Goal: Task Accomplishment & Management: Use online tool/utility

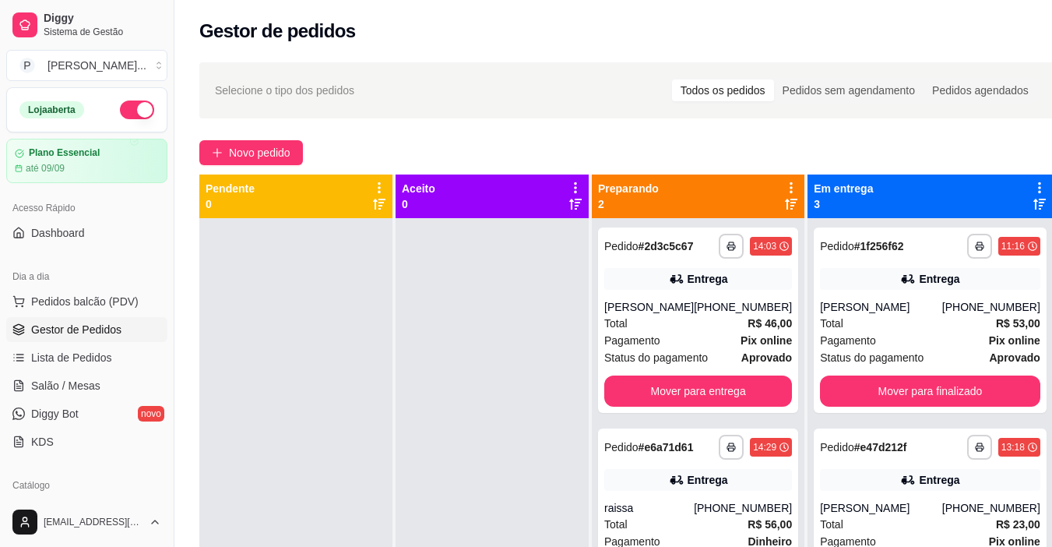
scroll to position [44, 0]
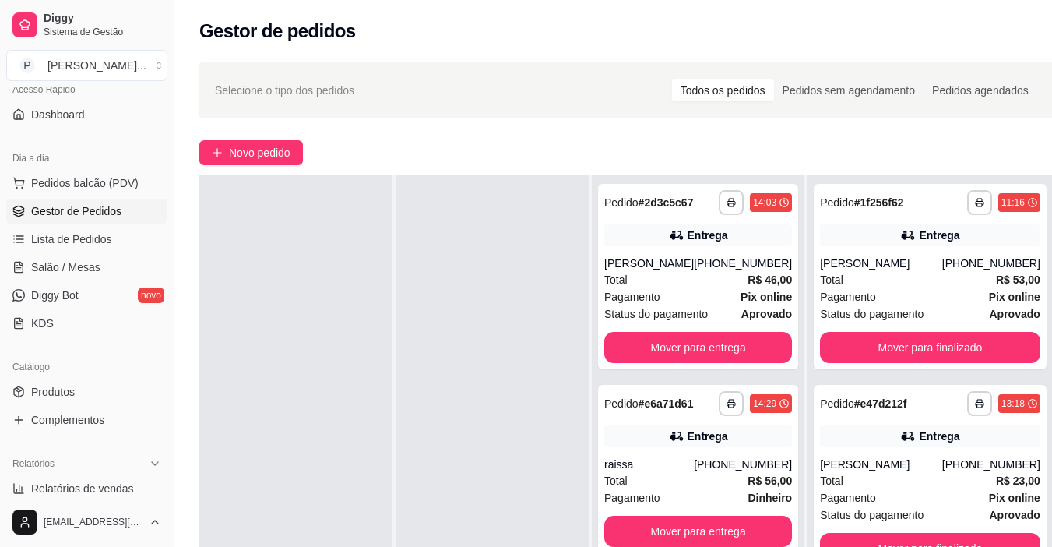
click at [262, 401] on div at bounding box center [295, 447] width 193 height 547
click at [732, 343] on button "Mover para entrega" at bounding box center [698, 347] width 188 height 31
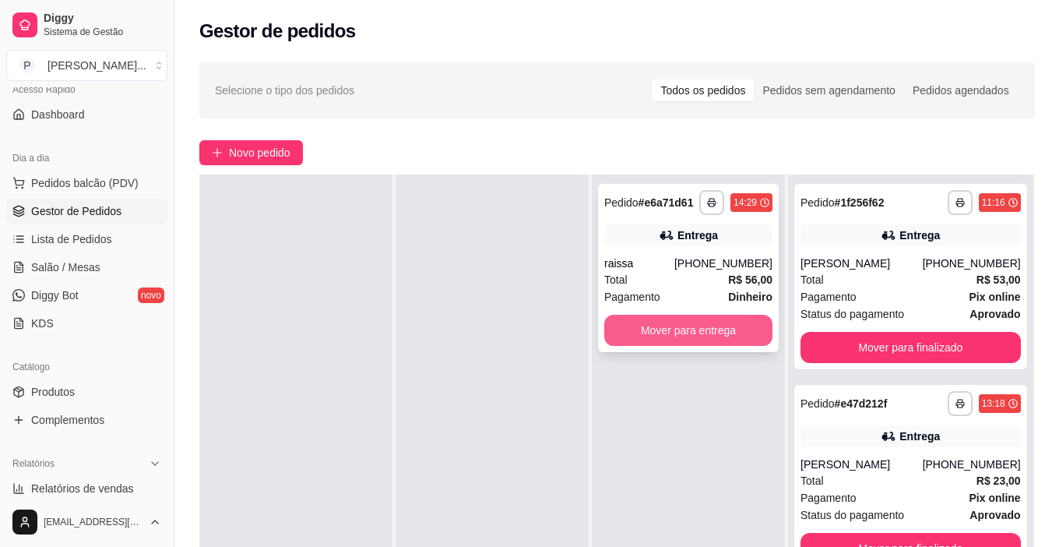
click at [744, 331] on button "Mover para entrega" at bounding box center [688, 330] width 168 height 31
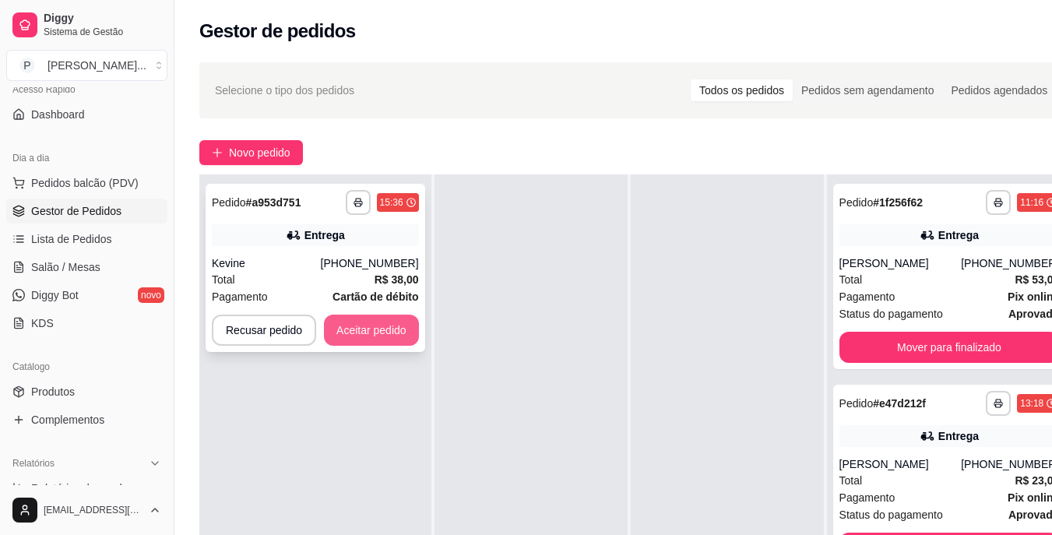
click at [399, 331] on button "Aceitar pedido" at bounding box center [371, 330] width 95 height 31
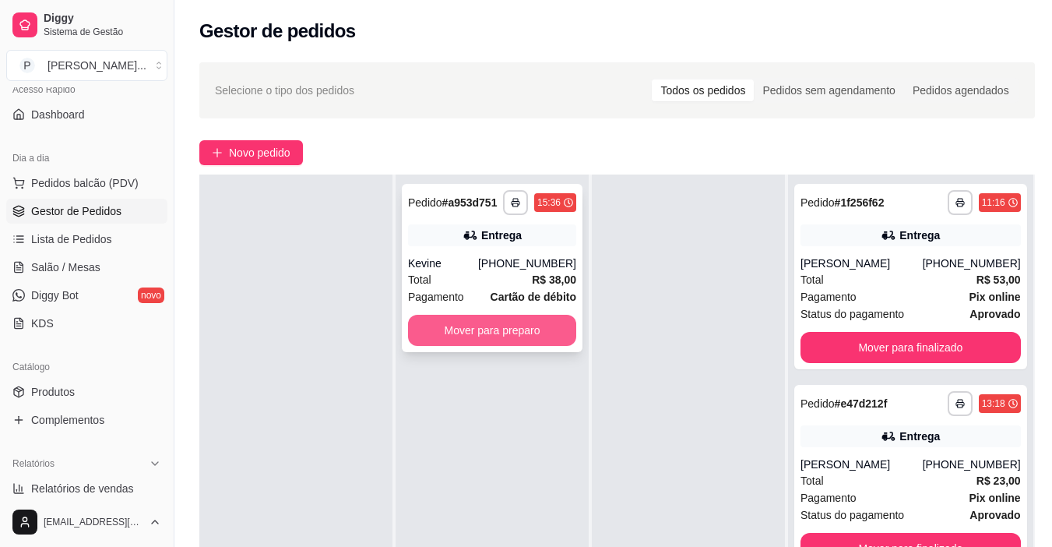
click at [461, 329] on button "Mover para preparo" at bounding box center [492, 330] width 168 height 31
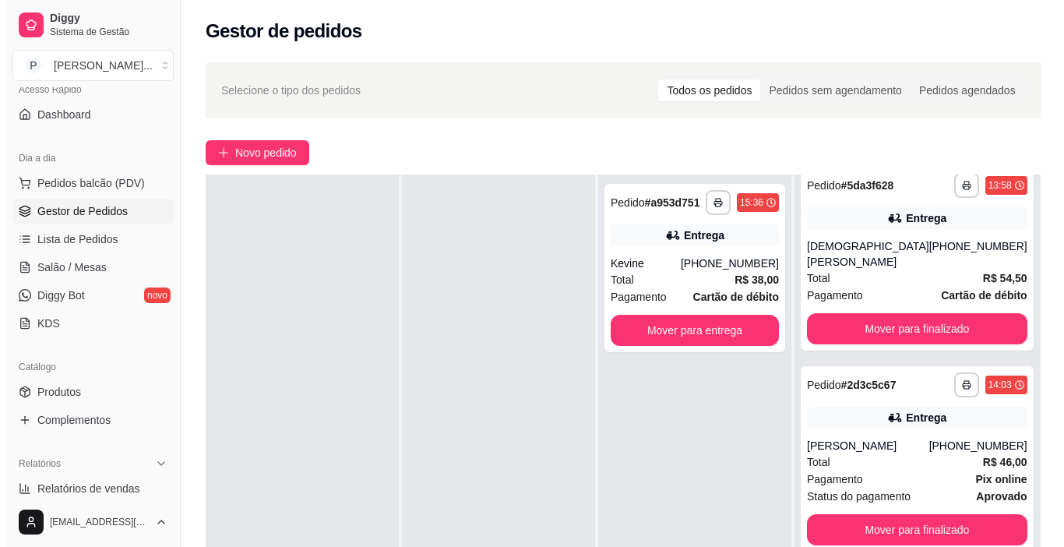
scroll to position [445, 0]
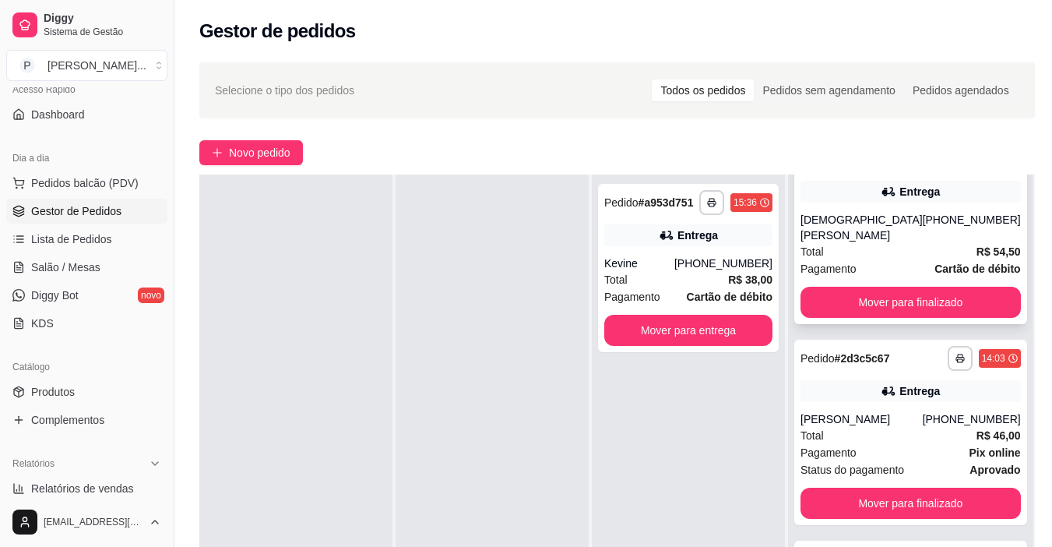
click at [890, 257] on div "Total R$ 54,50" at bounding box center [910, 251] width 220 height 17
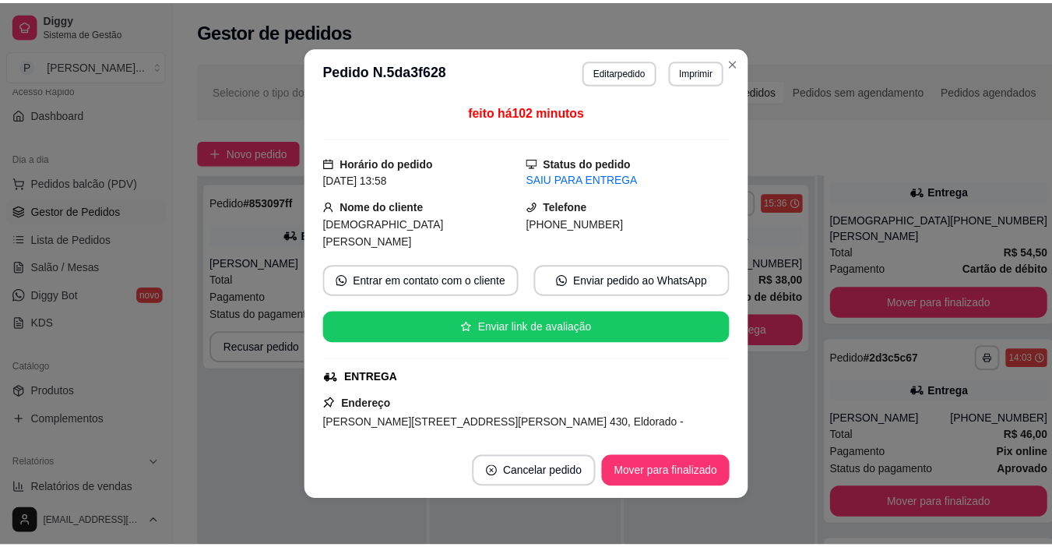
scroll to position [467, 0]
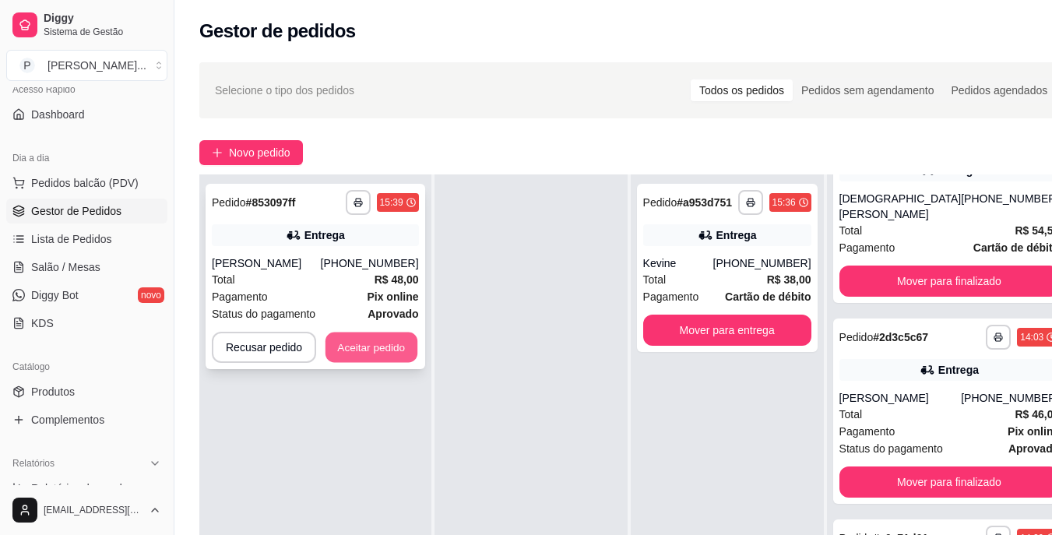
click at [392, 339] on button "Aceitar pedido" at bounding box center [371, 347] width 92 height 30
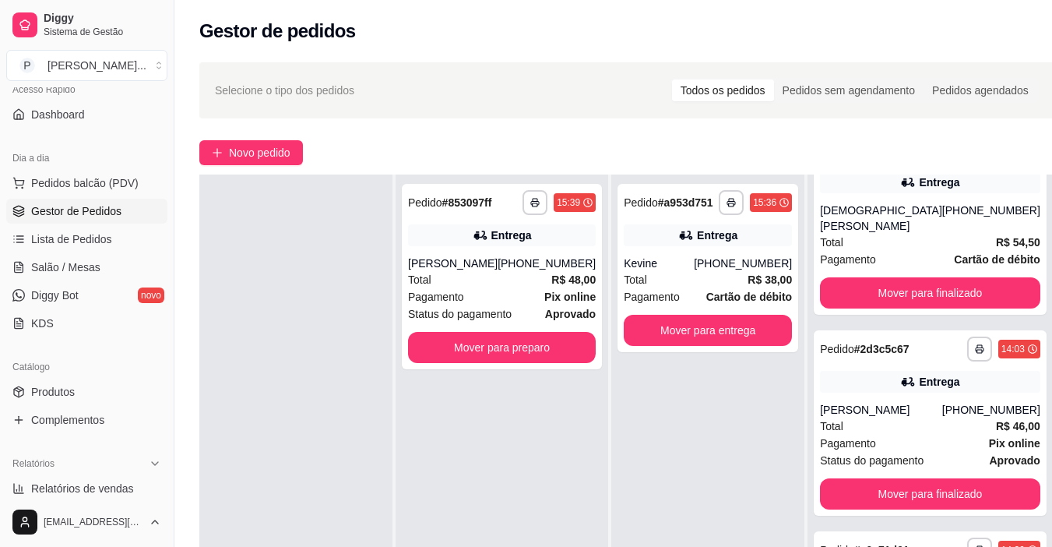
scroll to position [445, 0]
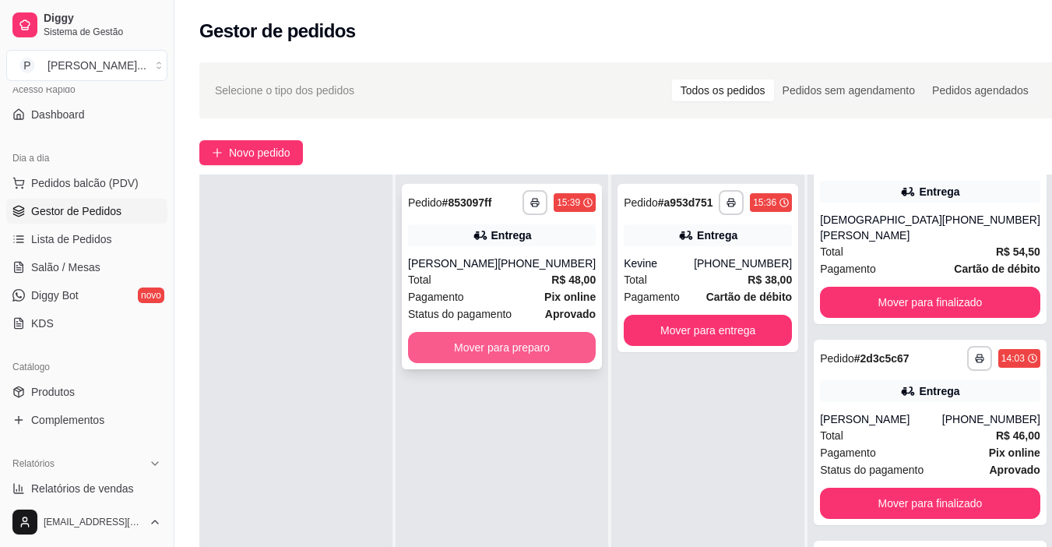
click at [476, 336] on button "Mover para preparo" at bounding box center [502, 347] width 188 height 31
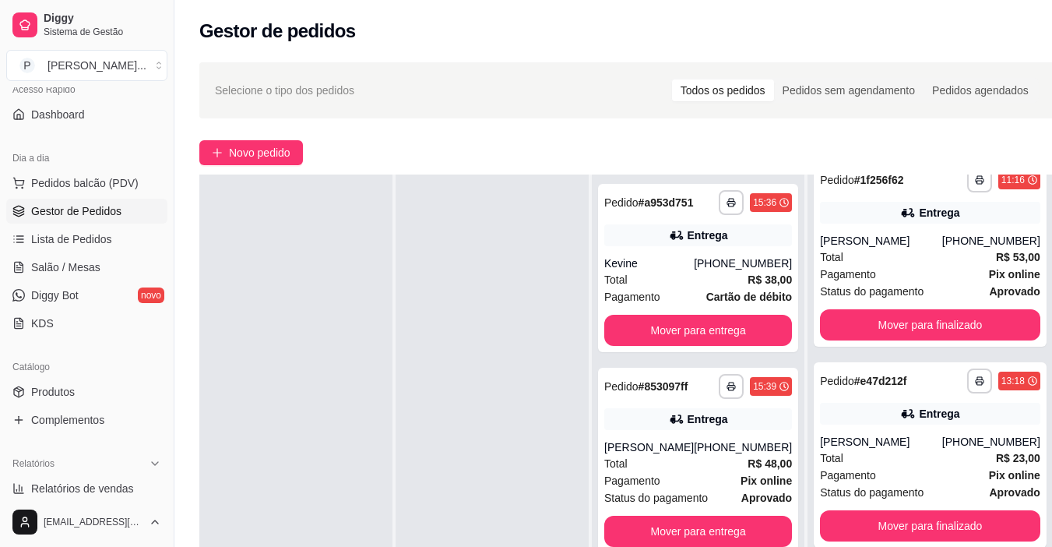
scroll to position [0, 0]
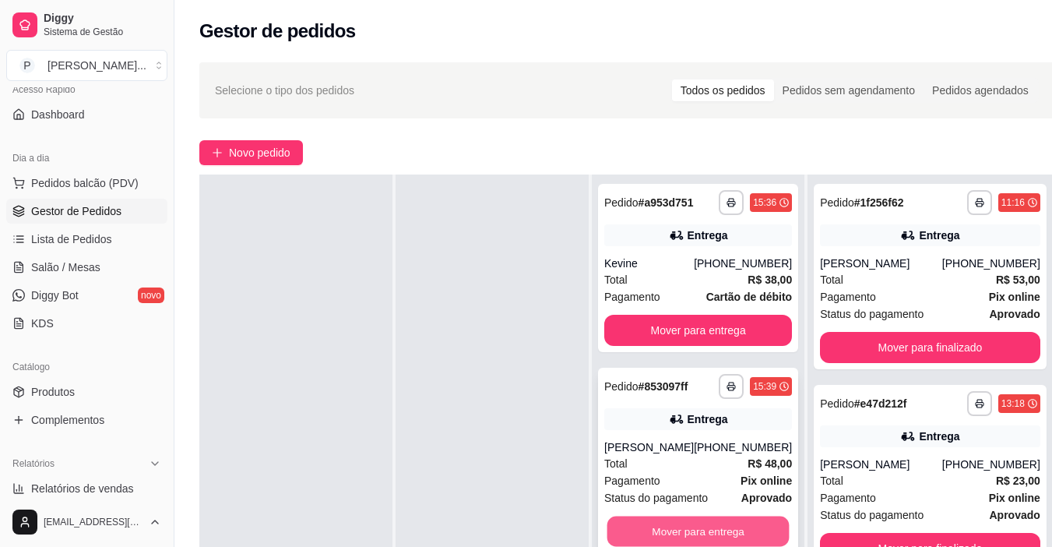
click at [669, 534] on button "Mover para entrega" at bounding box center [698, 531] width 182 height 30
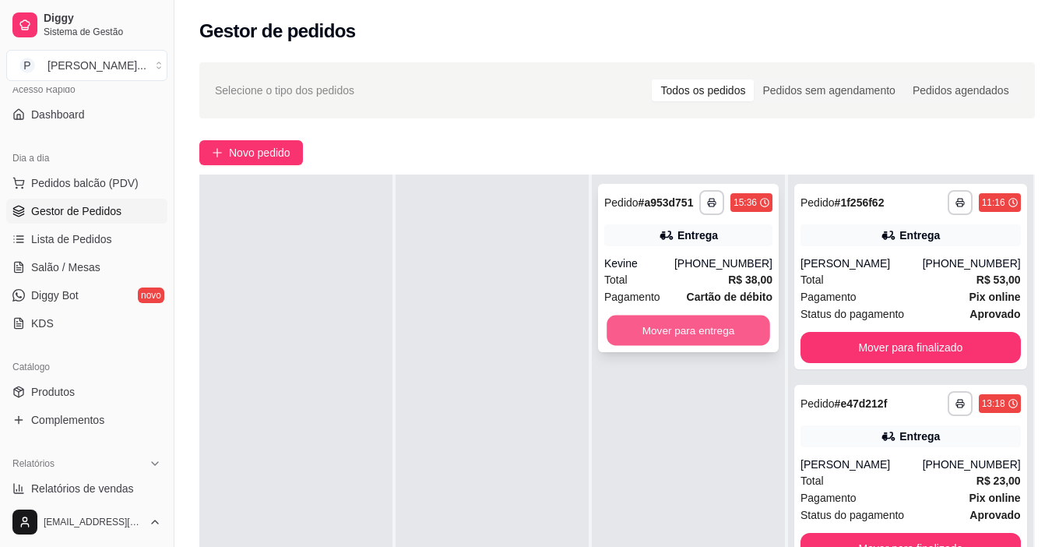
click at [716, 331] on button "Mover para entrega" at bounding box center [689, 330] width 164 height 30
